Goal: Transaction & Acquisition: Purchase product/service

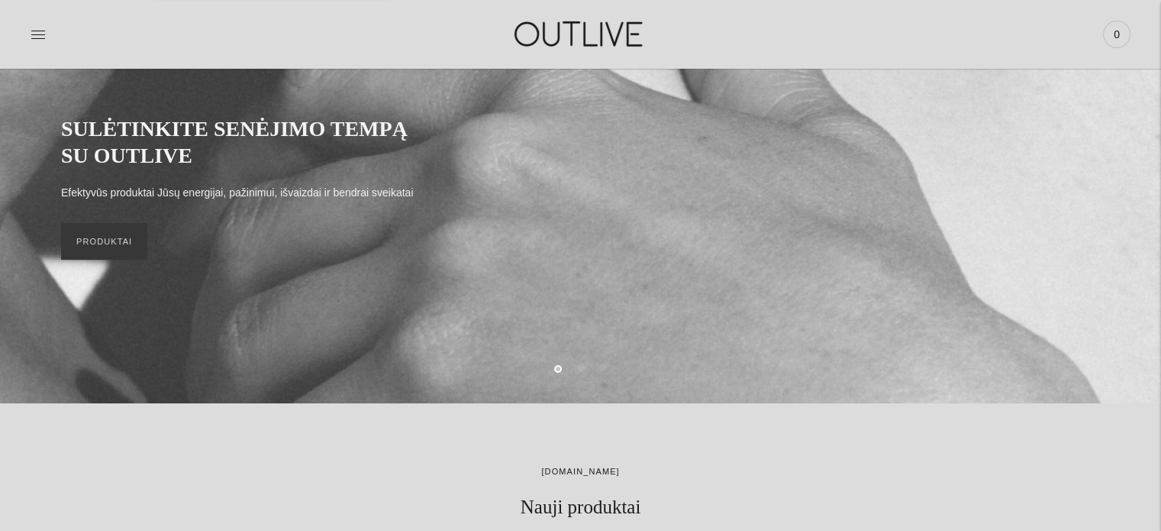
scroll to position [153, 0]
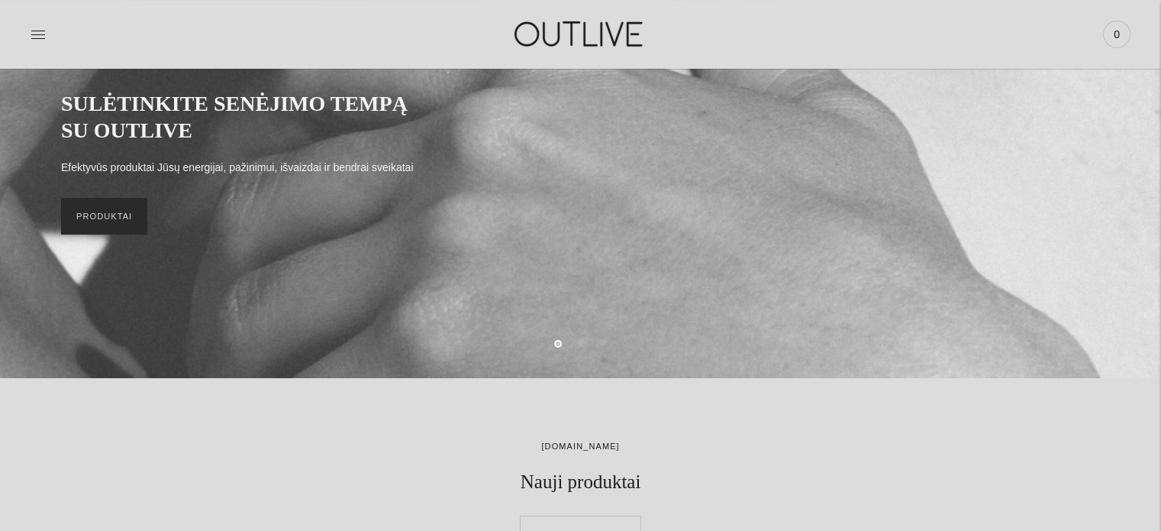
click at [98, 205] on link "PRODUKTAI" at bounding box center [104, 216] width 86 height 37
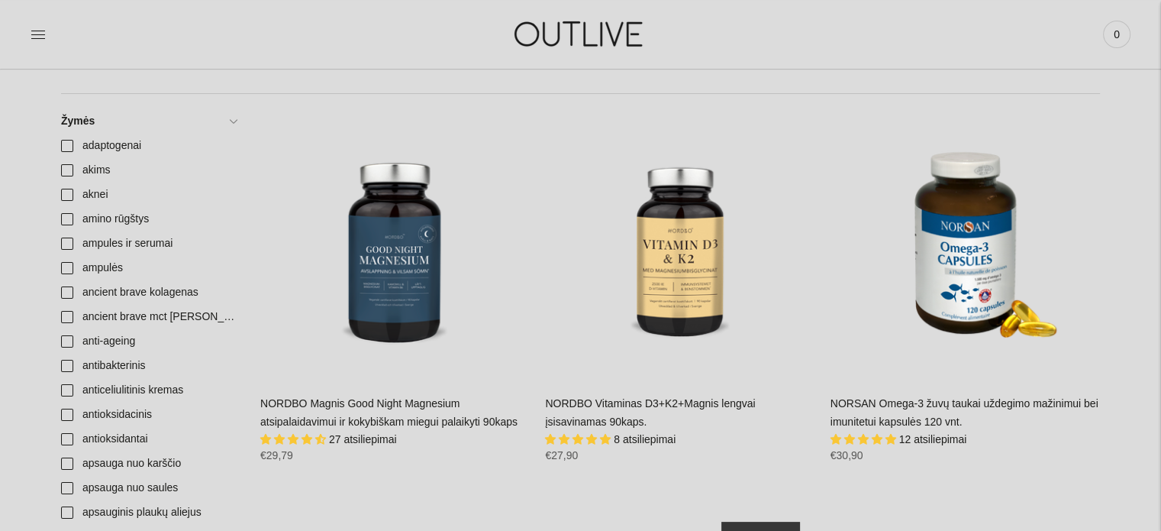
scroll to position [534, 0]
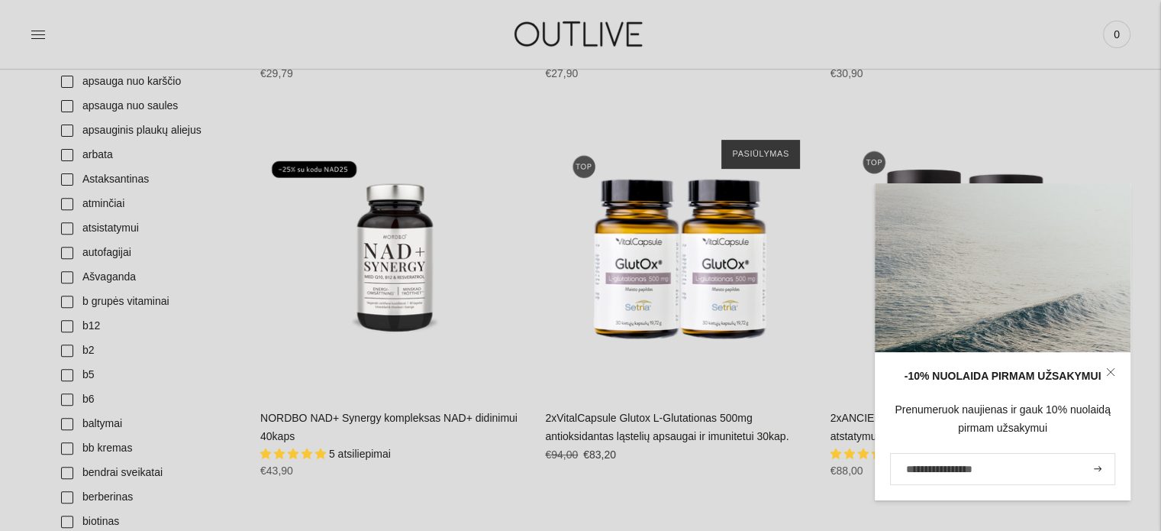
click at [1150, 63] on div "PAGRINDINIS PAPILDAI Visi papildai Antioksidantai Dirbantiems ofise Ekologiška …" at bounding box center [580, 34] width 1161 height 69
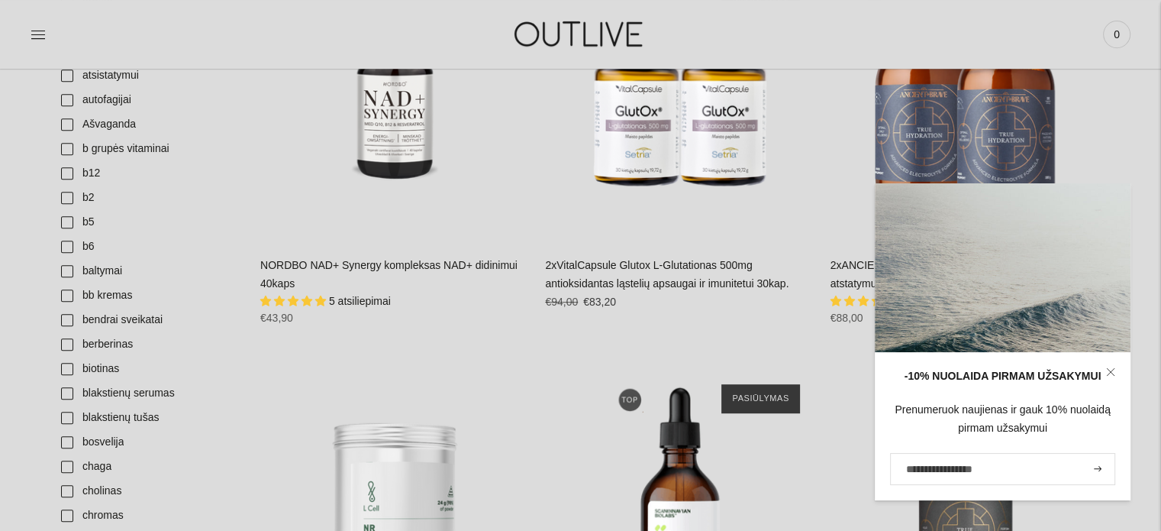
click at [1114, 368] on link at bounding box center [1111, 372] width 40 height 40
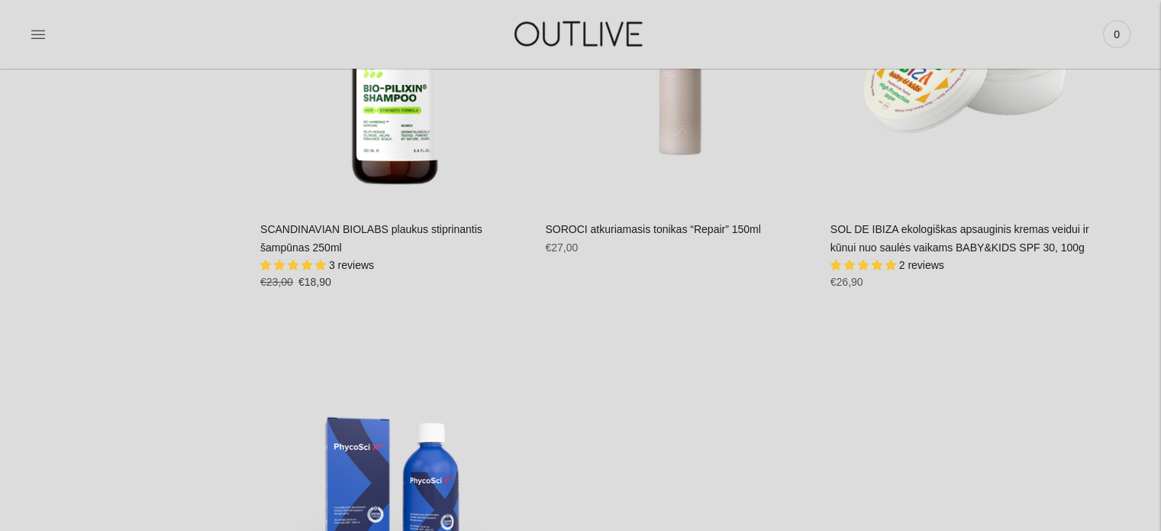
scroll to position [33828, 0]
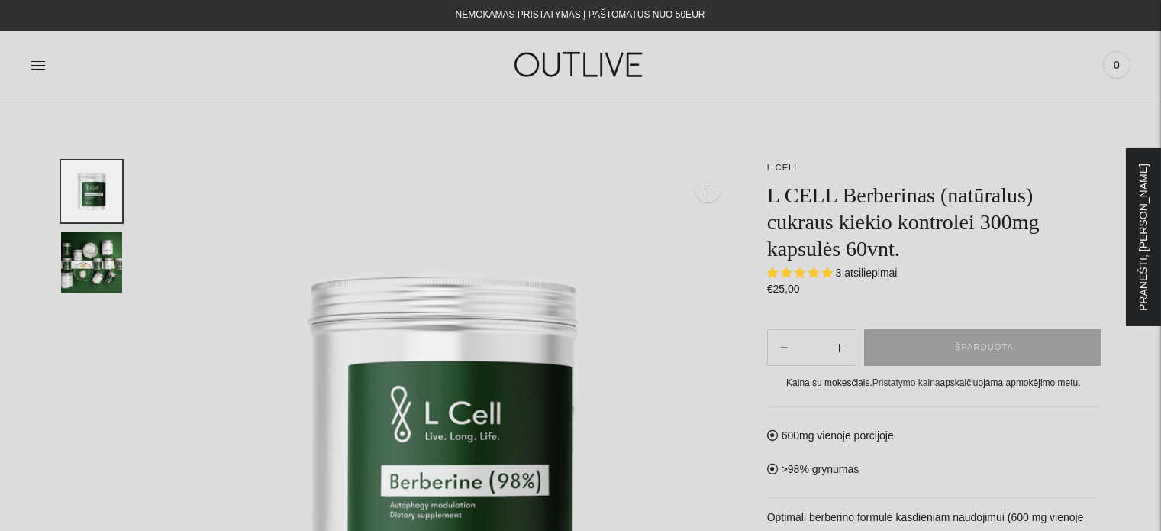
select select "**********"
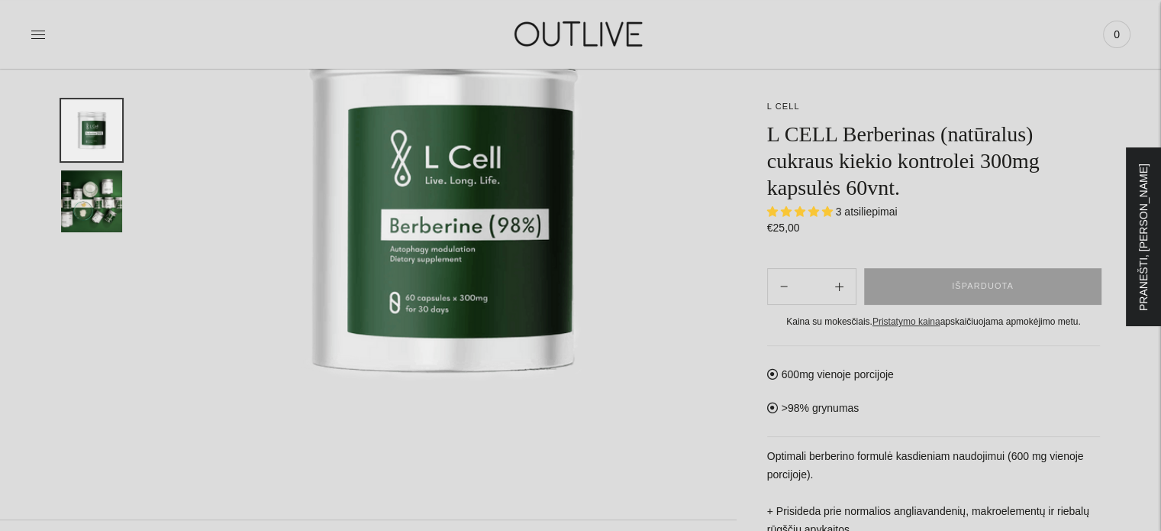
scroll to position [305, 0]
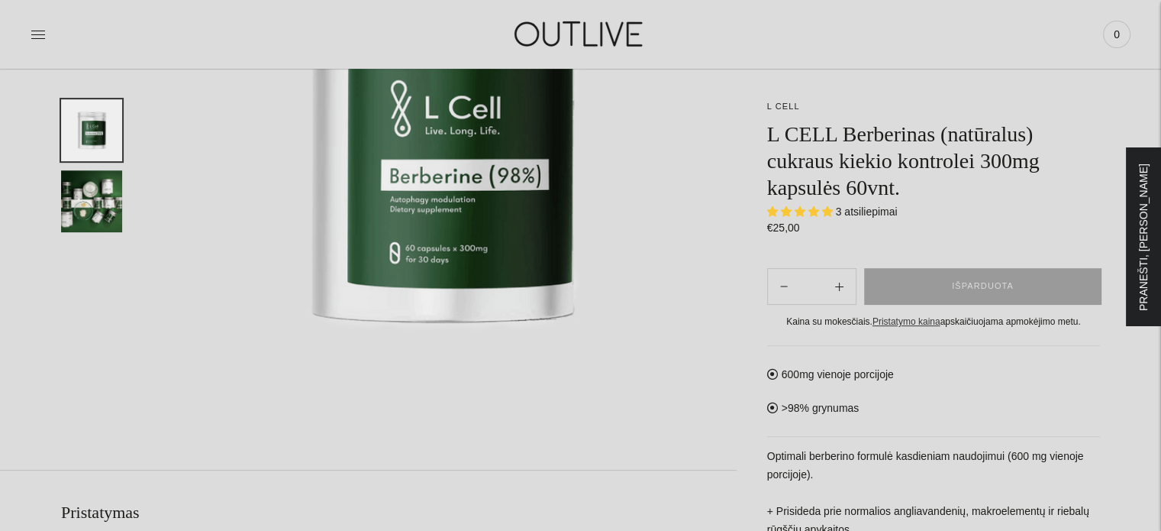
click at [882, 221] on div "Regular price €25,00 Unit price / per" at bounding box center [933, 228] width 333 height 18
click at [872, 205] on span "3 atsiliepimai" at bounding box center [867, 211] width 62 height 12
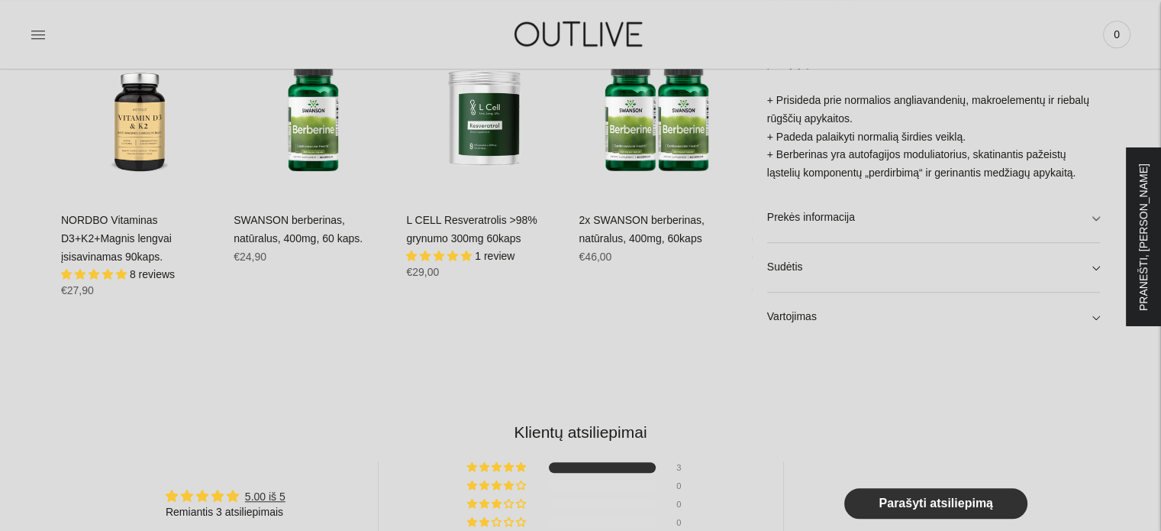
scroll to position [992, 0]
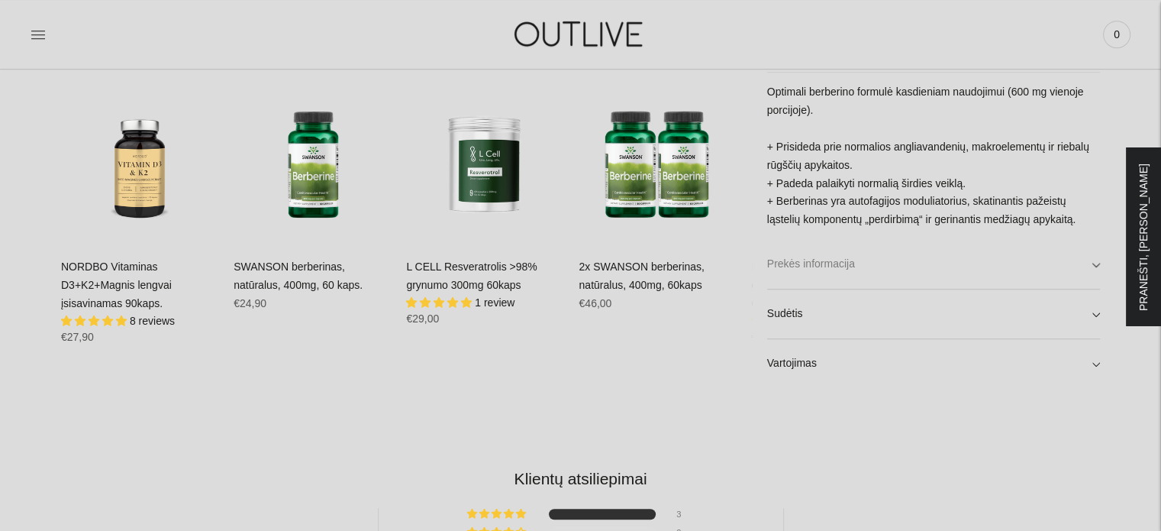
click at [897, 269] on link "Prekės informacija" at bounding box center [933, 264] width 333 height 49
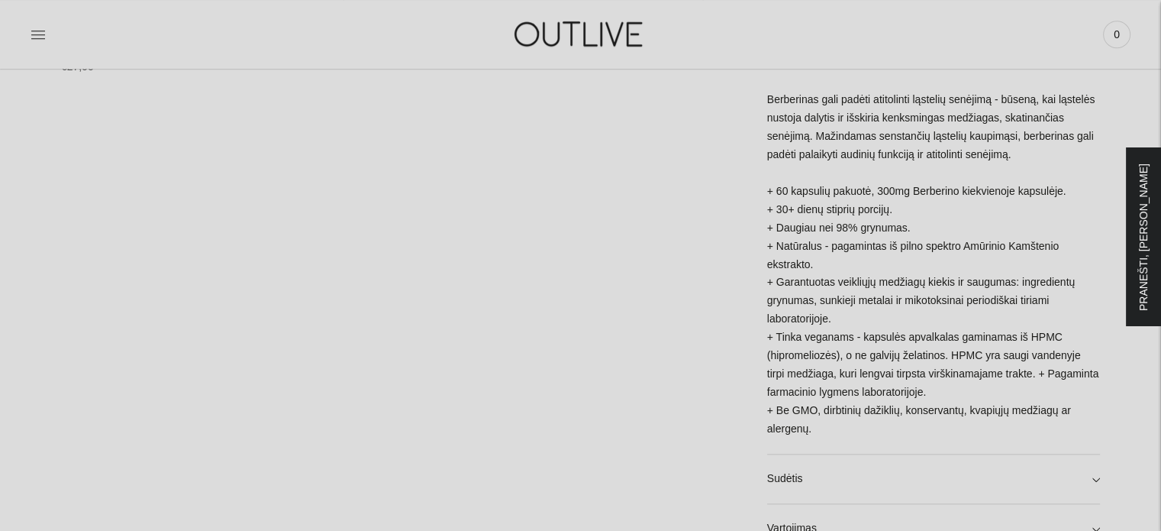
scroll to position [1298, 0]
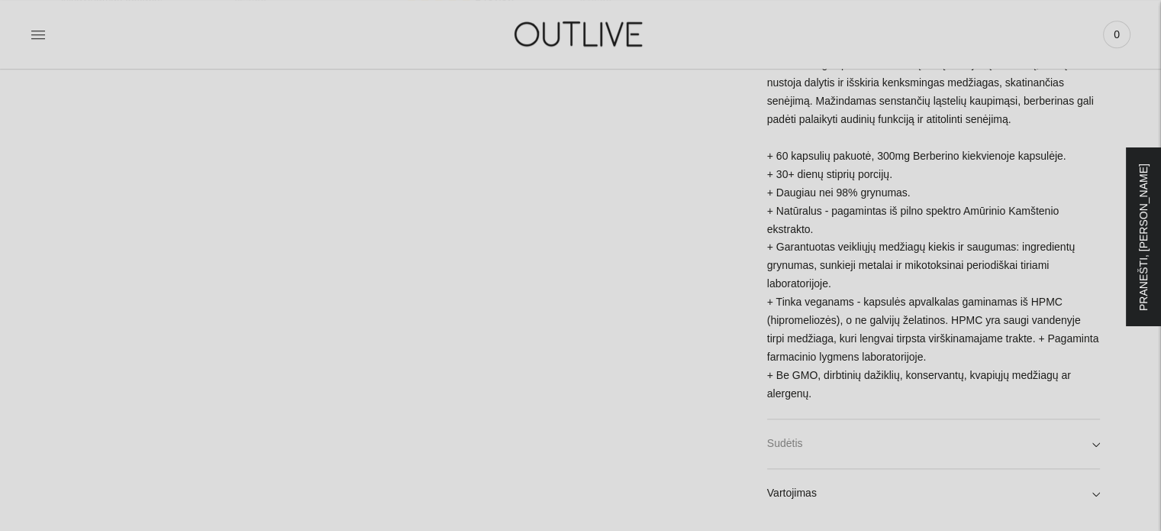
click at [848, 419] on link "Sudėtis" at bounding box center [933, 443] width 333 height 49
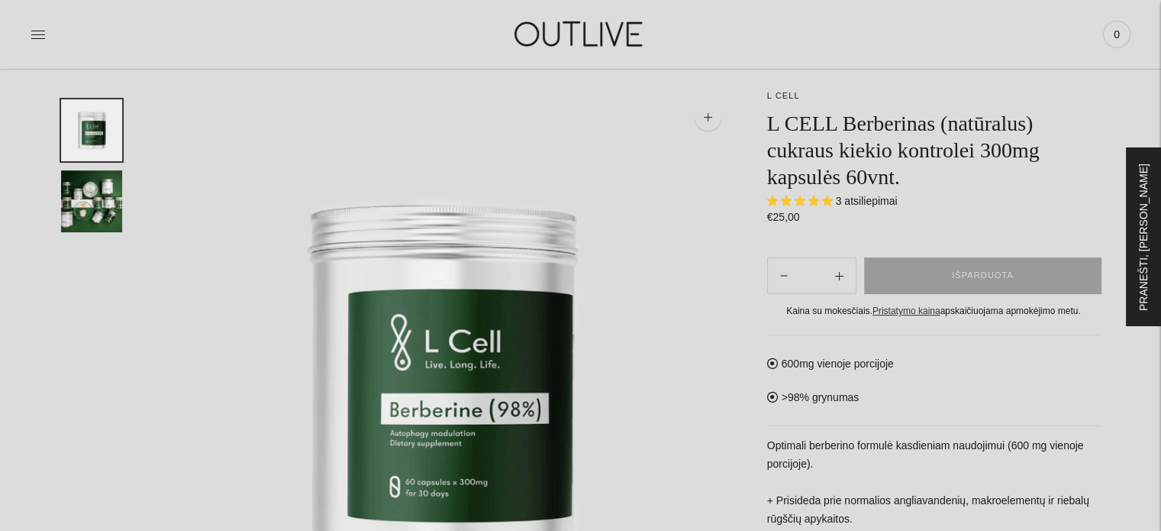
scroll to position [0, 0]
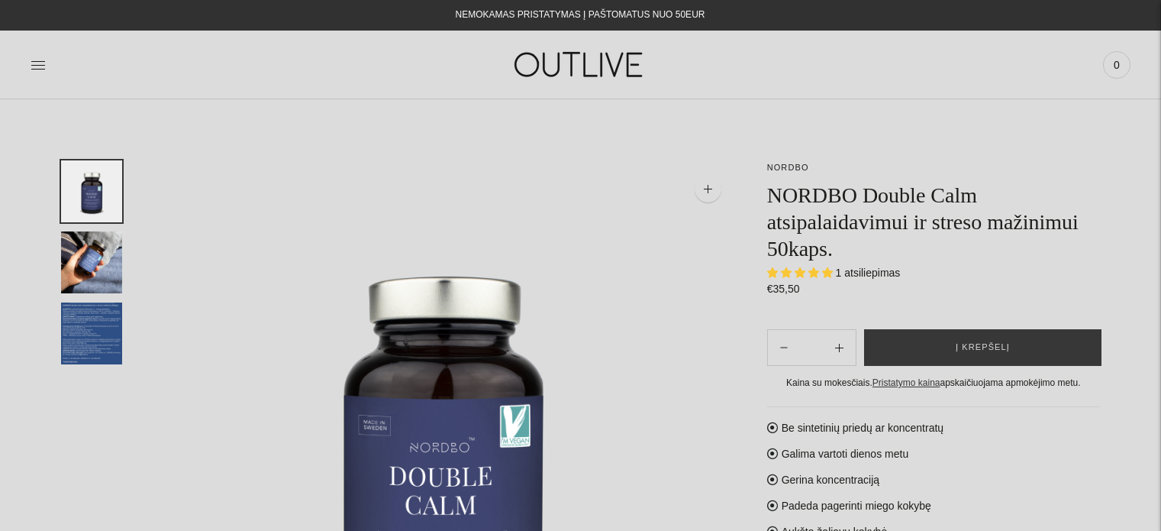
select select "**********"
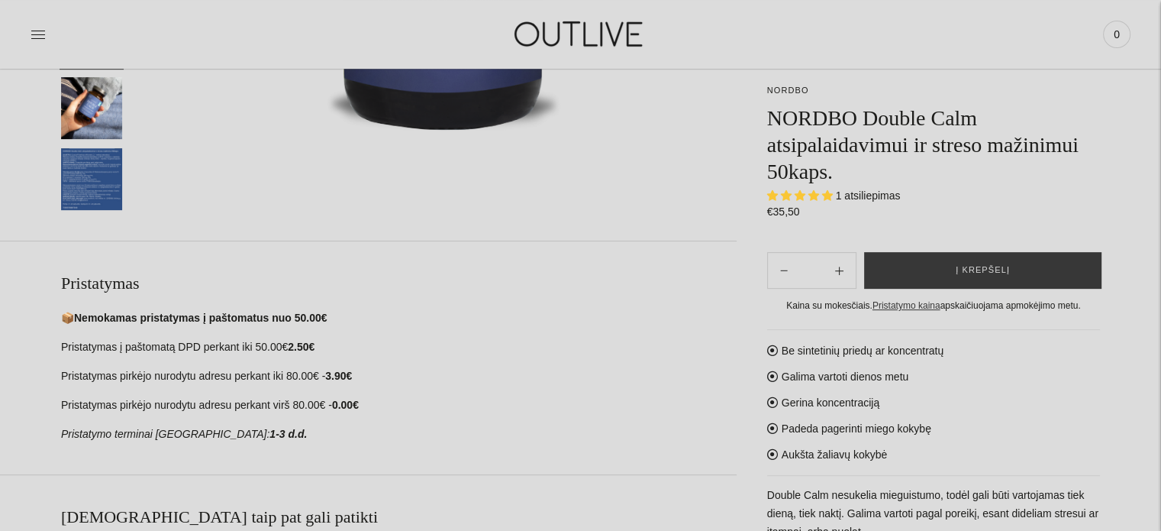
click at [881, 185] on div "NORDBO NORDBO Double Calm atsipalaidavimui ir streso mažinimui 50kaps. 1 atsili…" at bounding box center [933, 152] width 333 height 138
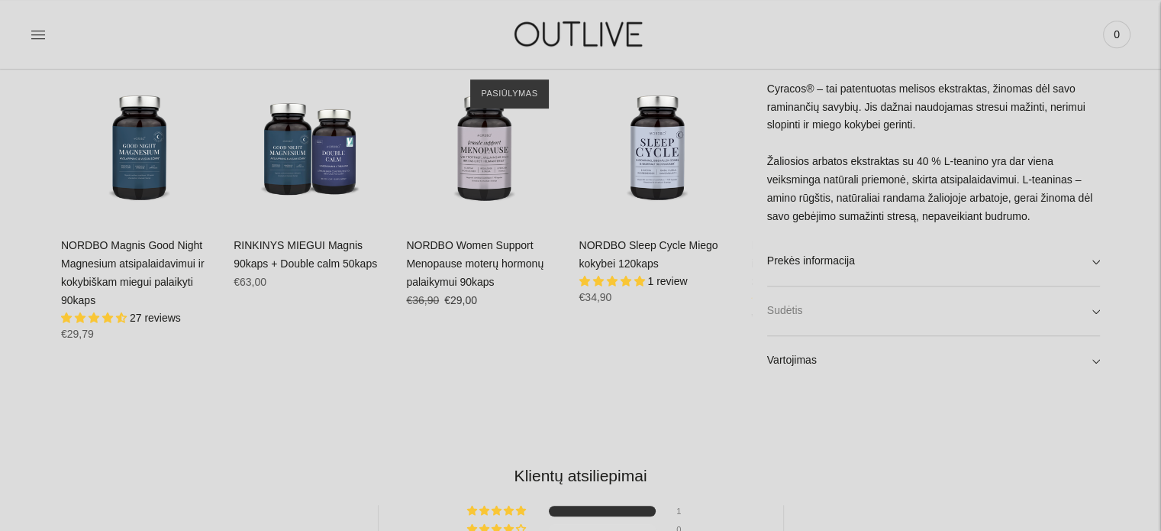
scroll to position [992, 0]
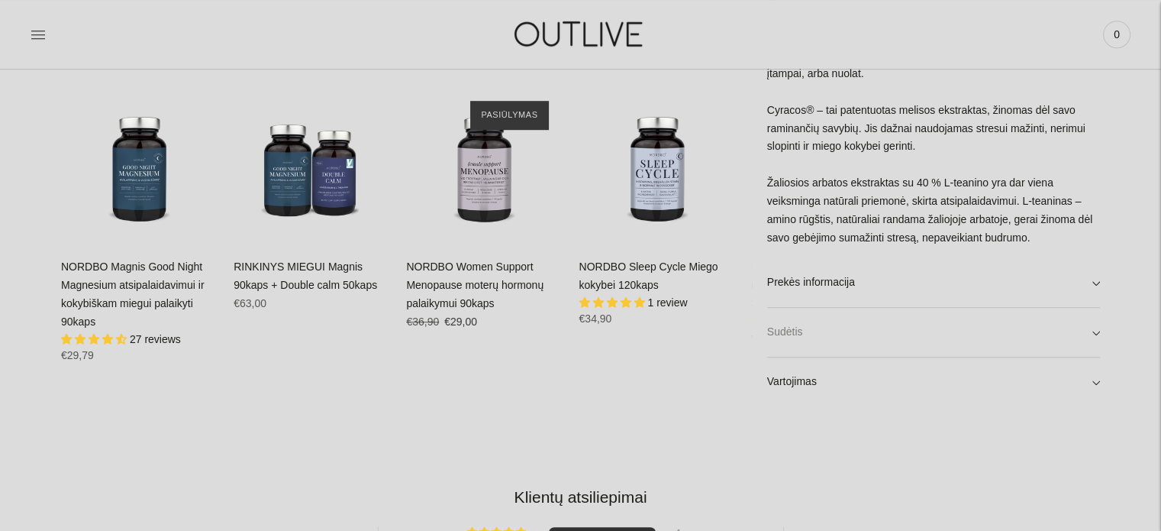
click at [860, 330] on link "Sudėtis" at bounding box center [933, 332] width 333 height 49
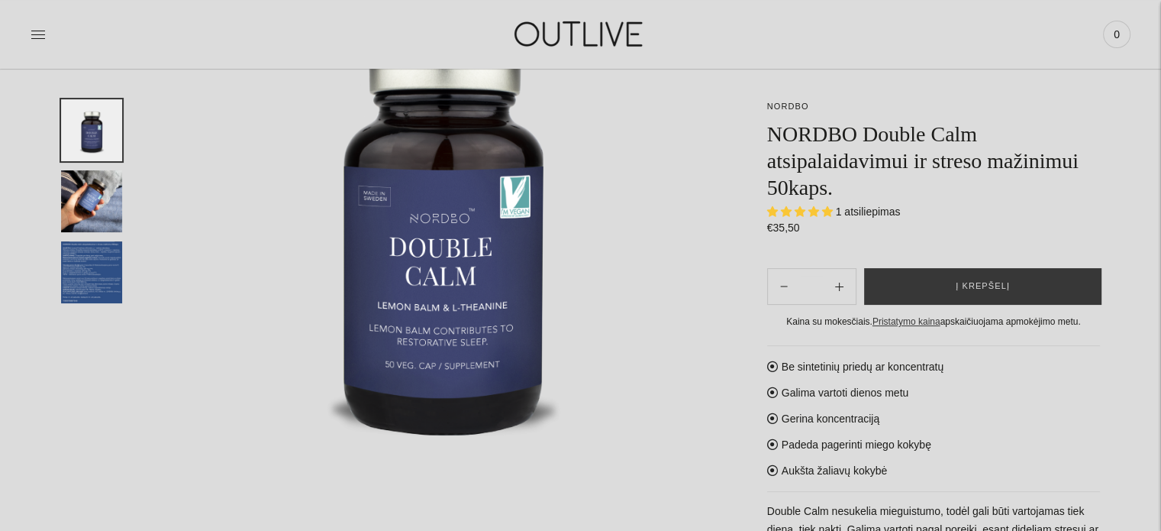
scroll to position [0, 0]
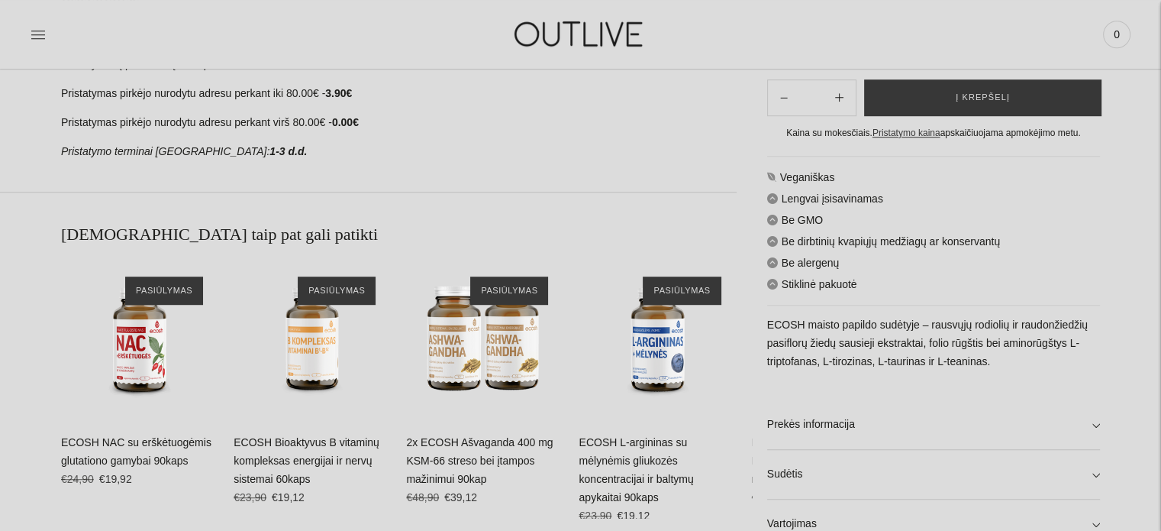
scroll to position [1145, 0]
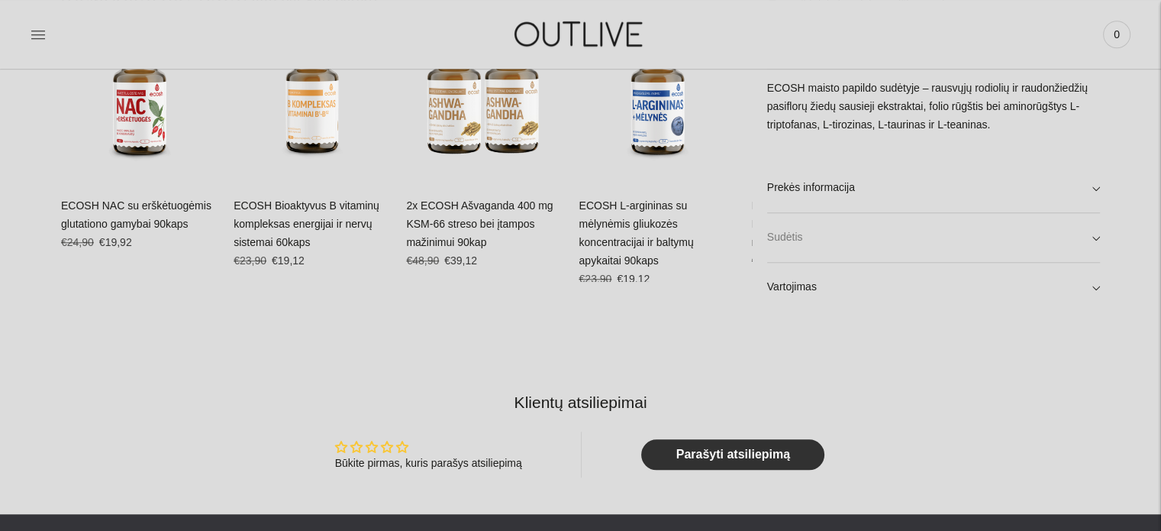
click at [831, 230] on link "Sudėtis" at bounding box center [933, 237] width 333 height 49
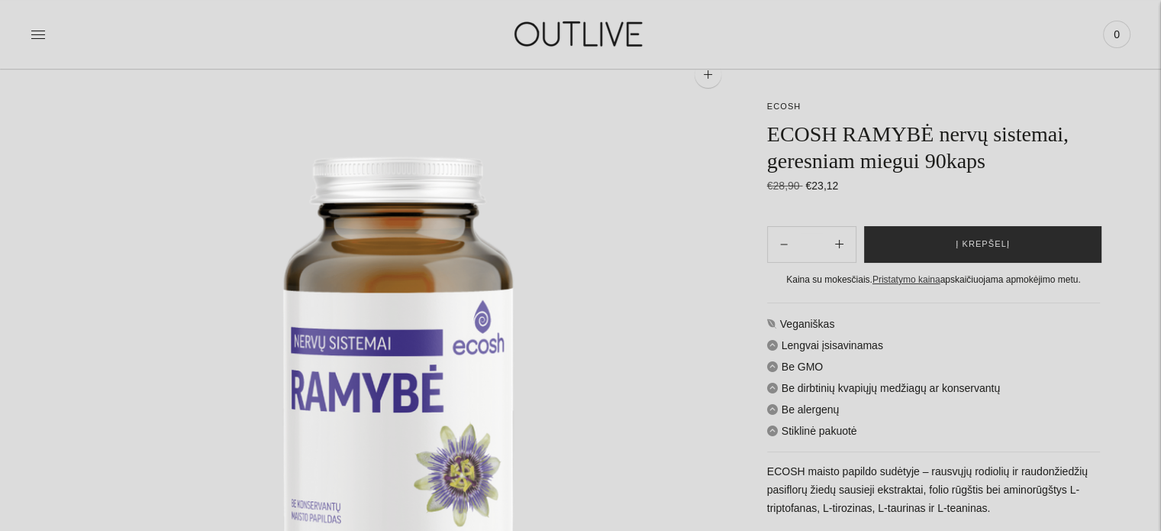
scroll to position [153, 0]
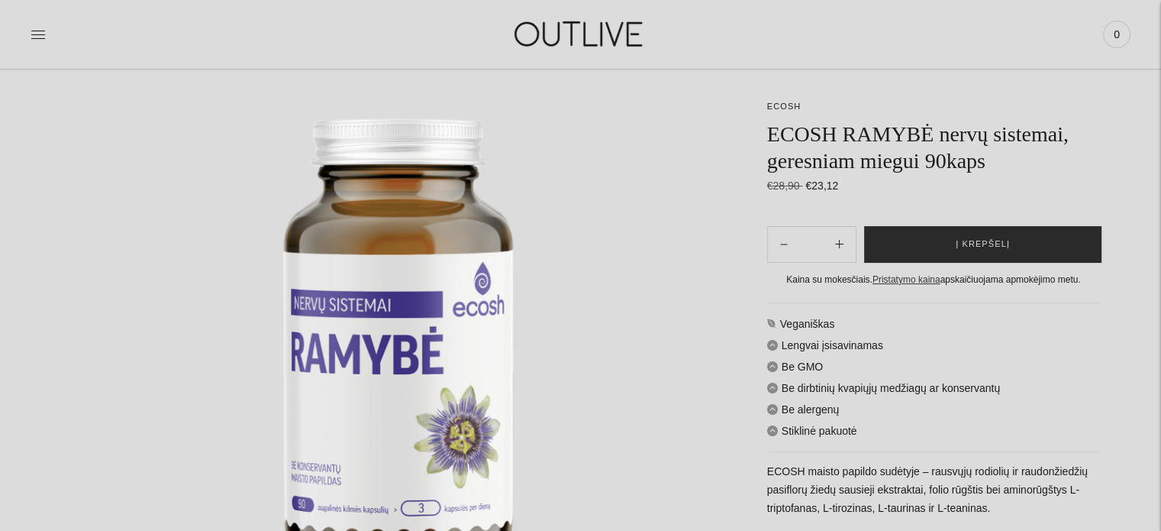
click at [908, 240] on button "Į krepšelį" at bounding box center [982, 244] width 237 height 37
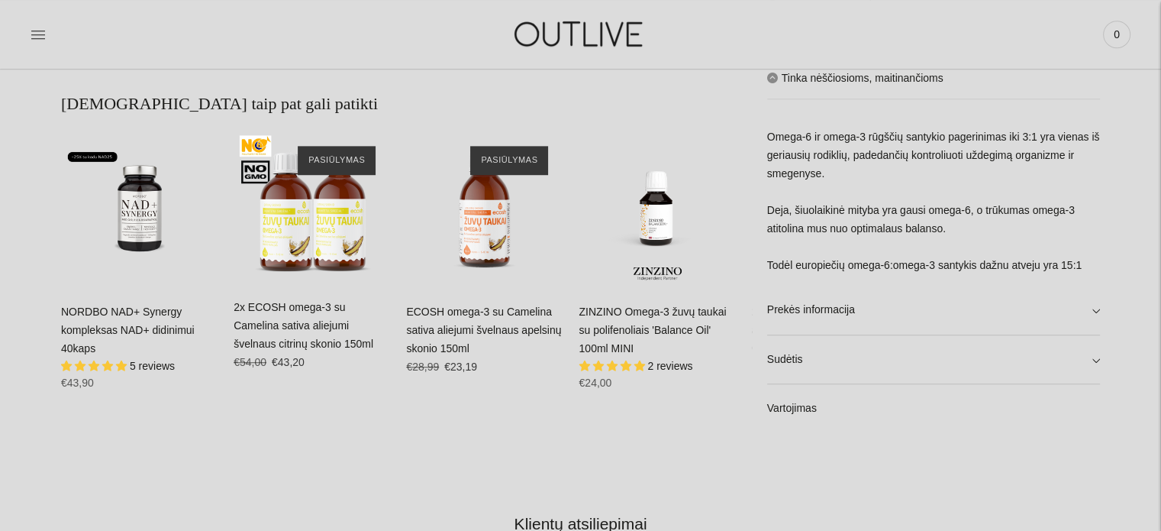
scroll to position [992, 0]
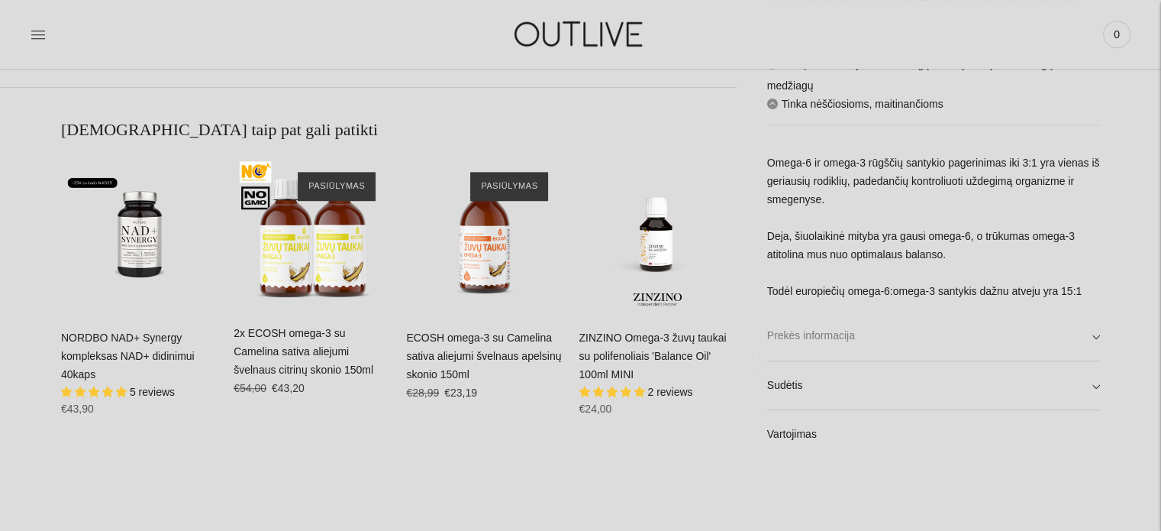
click at [873, 333] on link "Prekės informacija" at bounding box center [933, 335] width 333 height 49
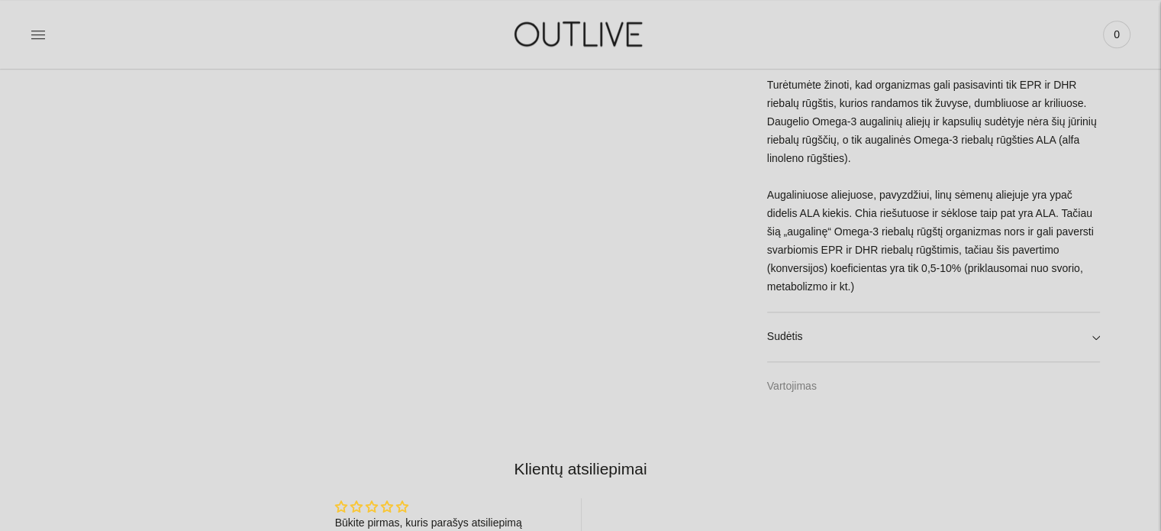
scroll to position [1603, 0]
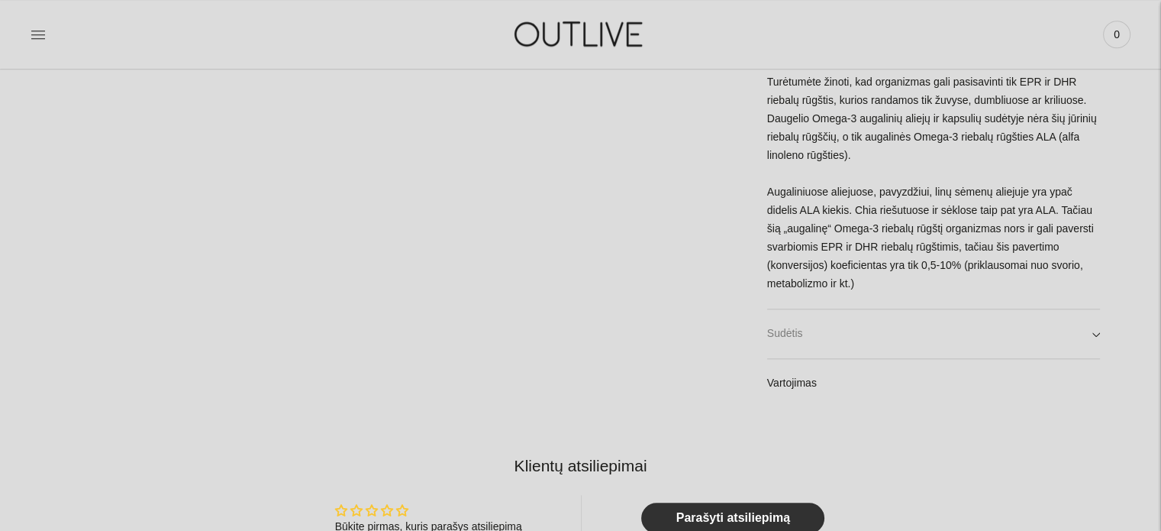
click at [832, 314] on link "Sudėtis" at bounding box center [933, 333] width 333 height 49
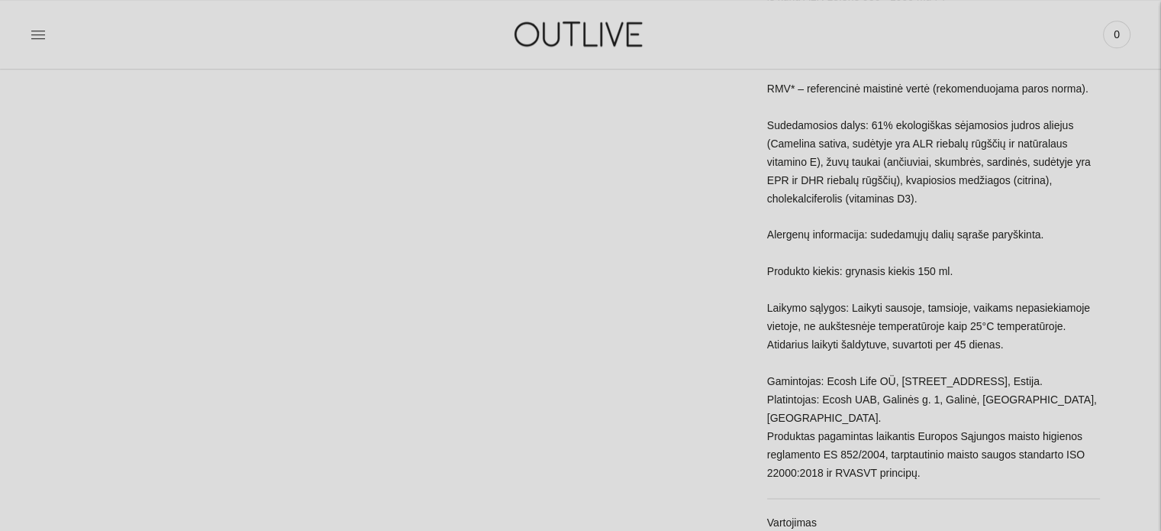
scroll to position [2061, 0]
click at [806, 501] on link "Vartojimas" at bounding box center [933, 525] width 333 height 49
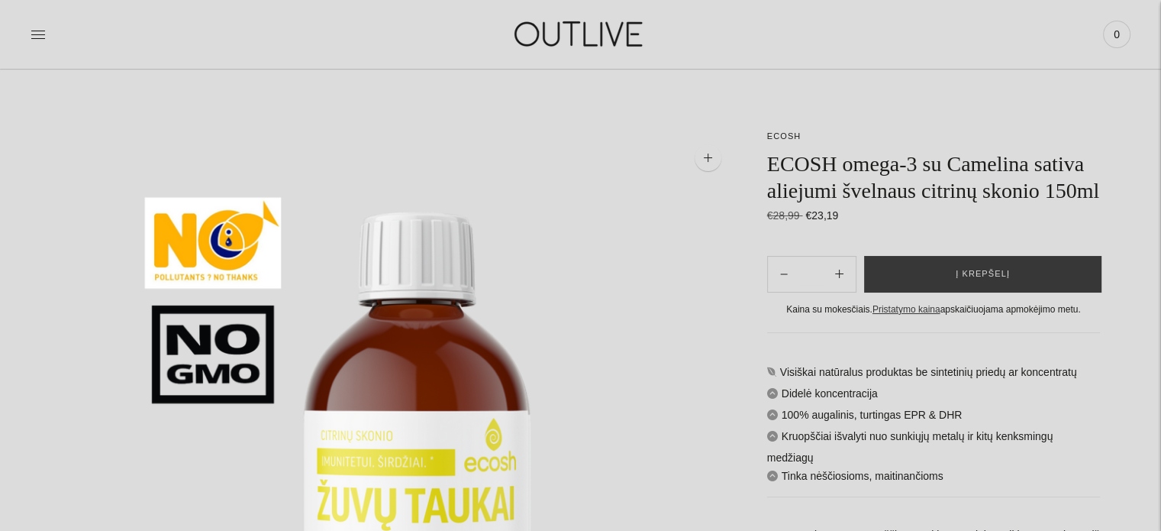
scroll to position [0, 0]
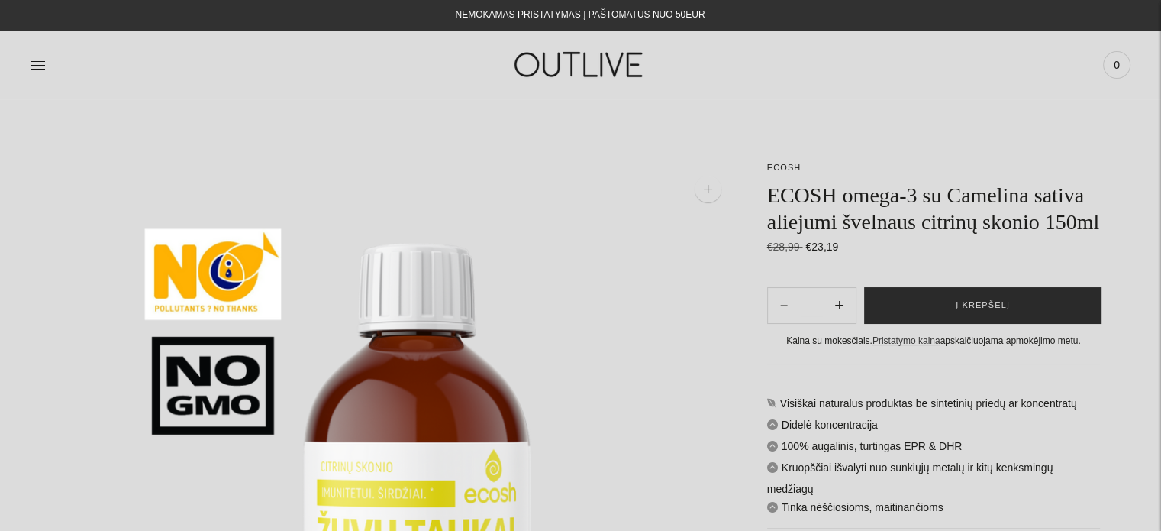
click at [928, 300] on button "Į krepšelį" at bounding box center [982, 305] width 237 height 37
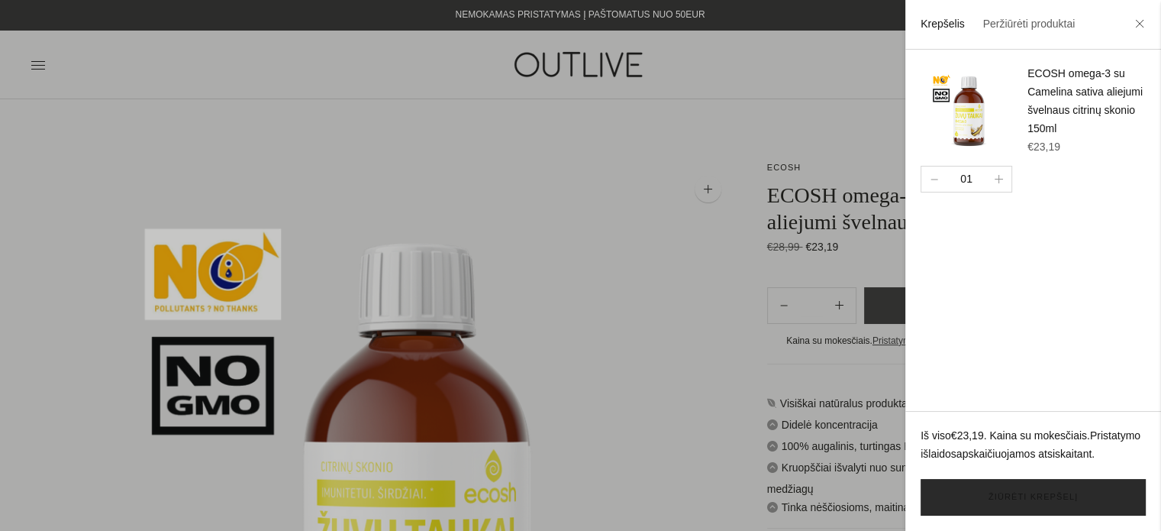
click at [961, 492] on link "Žiūrėti krepšelį" at bounding box center [1033, 497] width 225 height 37
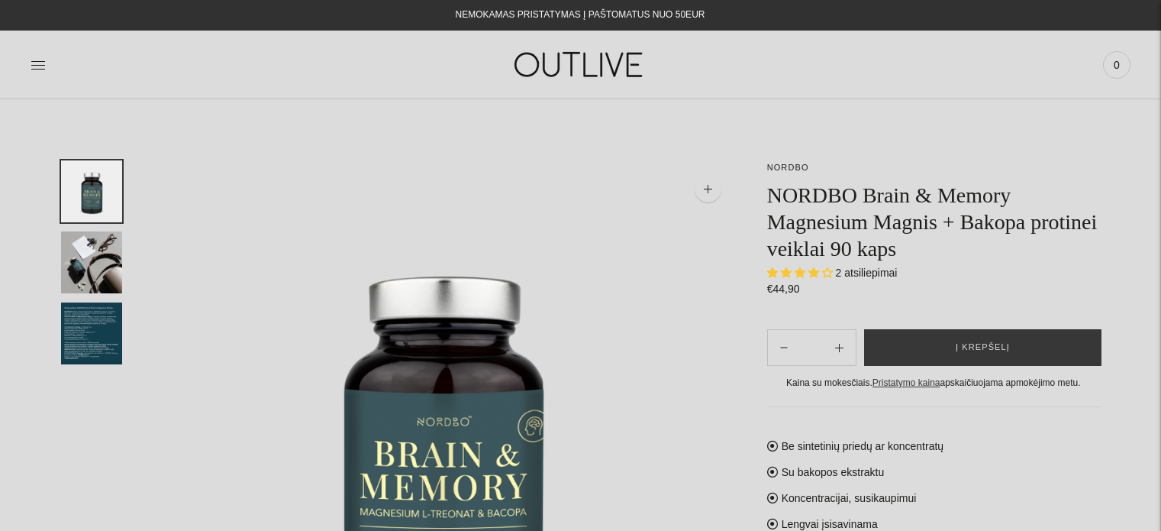
select select "**********"
click at [860, 272] on span "2 atsiliepimai" at bounding box center [867, 272] width 62 height 12
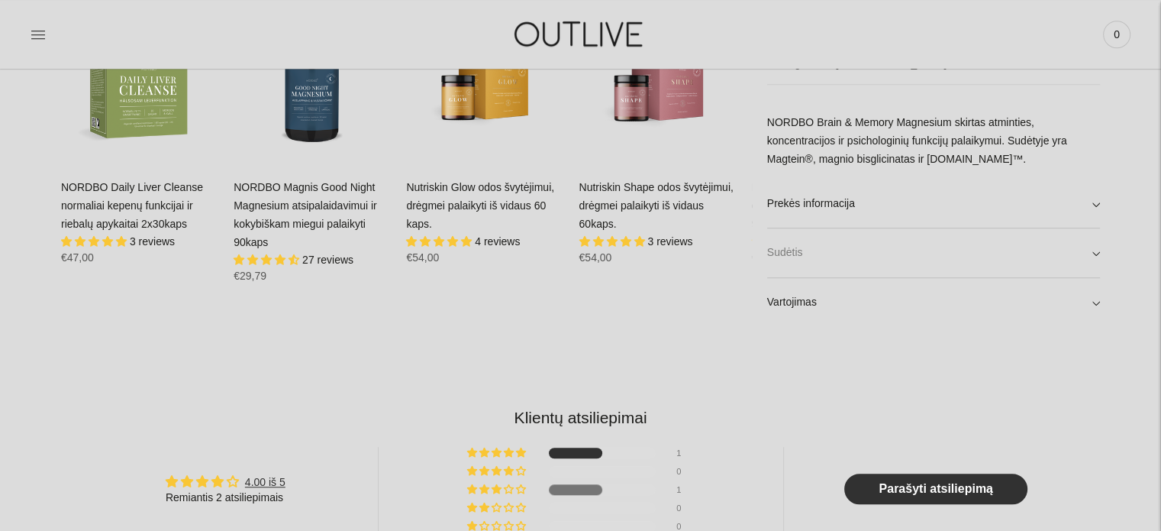
scroll to position [1069, 0]
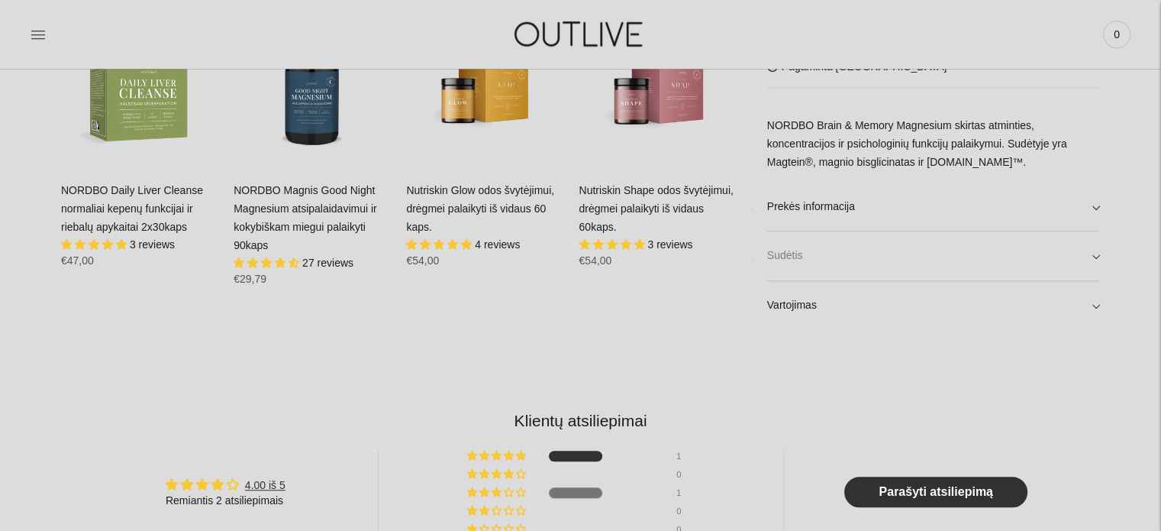
click at [825, 262] on link "Sudėtis" at bounding box center [933, 255] width 333 height 49
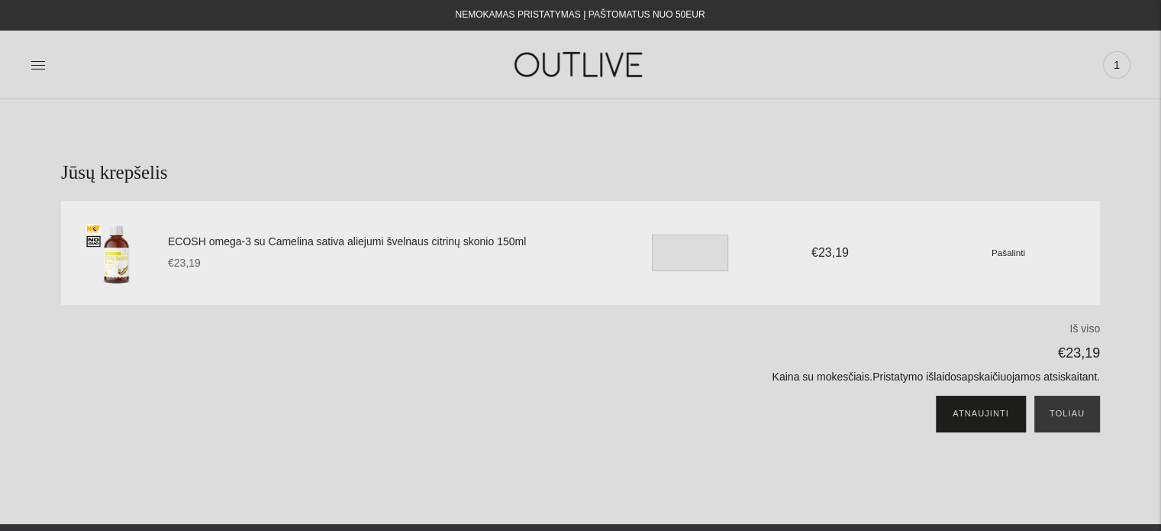
click at [977, 422] on button "Atnaujinti" at bounding box center [981, 413] width 89 height 37
